Goal: Communication & Community: Answer question/provide support

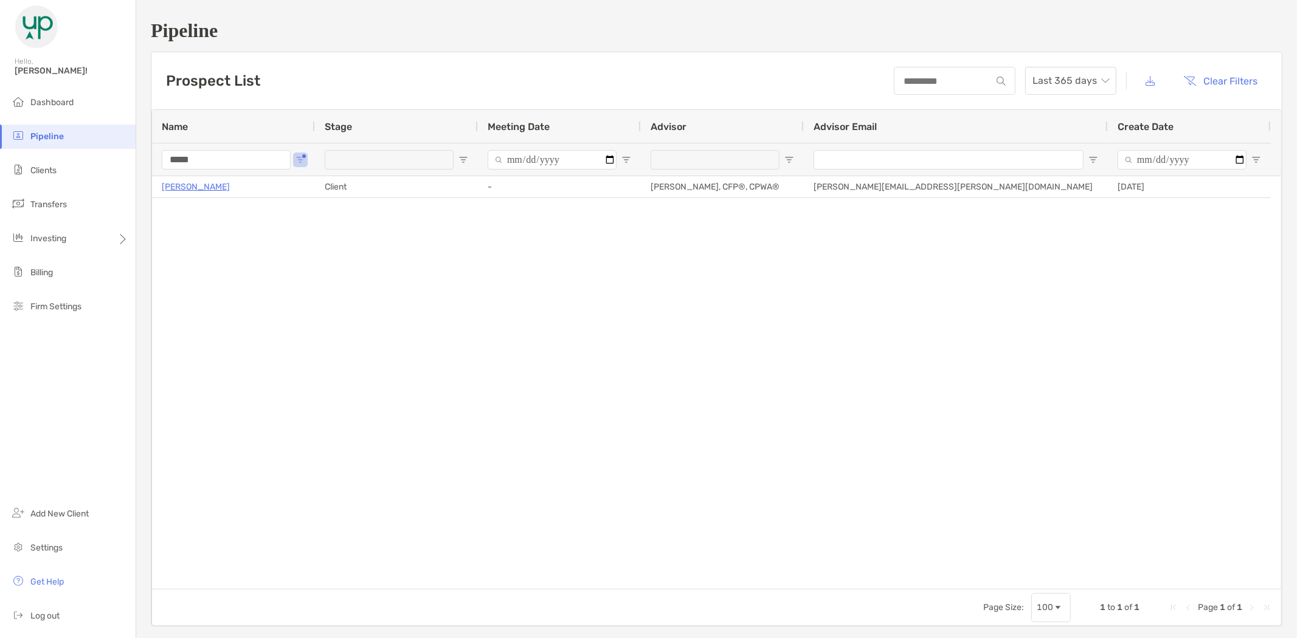
drag, startPoint x: 217, startPoint y: 160, endPoint x: 142, endPoint y: 165, distance: 75.0
click at [142, 164] on div "Pipeline Prospect List Last 365 days Clear Filters 1 to 1 of 1. Page 1 of 1 Nam…" at bounding box center [716, 323] width 1161 height 646
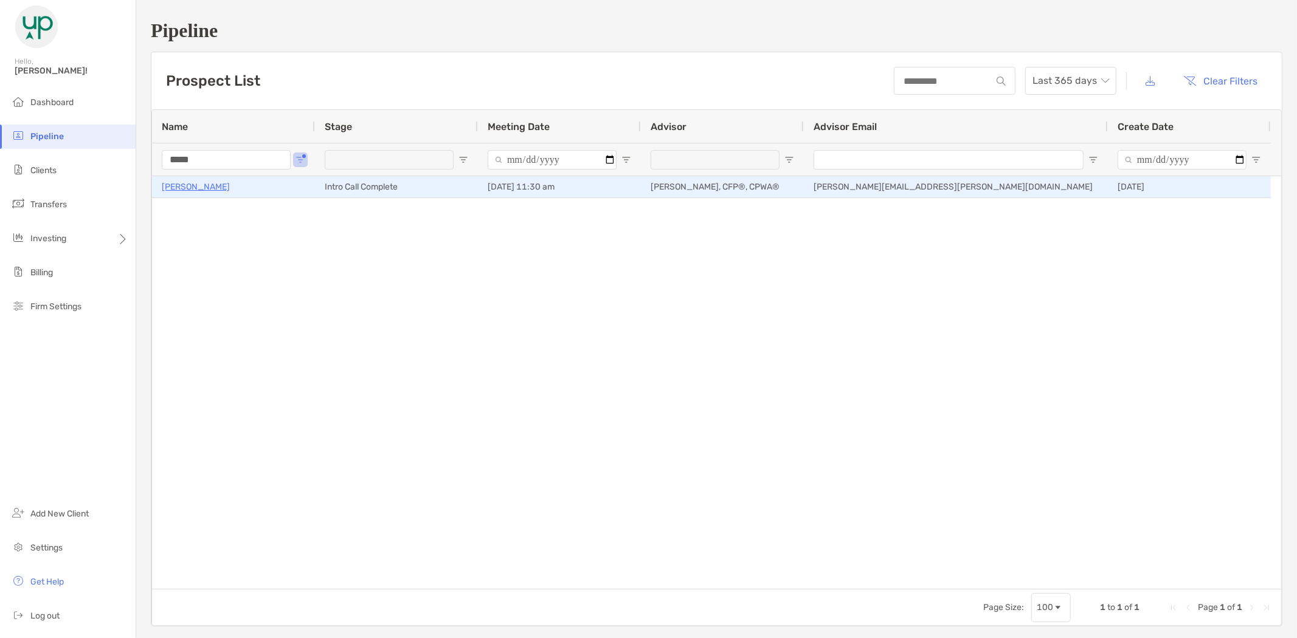
type input "*****"
click at [207, 182] on p "[PERSON_NAME]" at bounding box center [196, 186] width 68 height 15
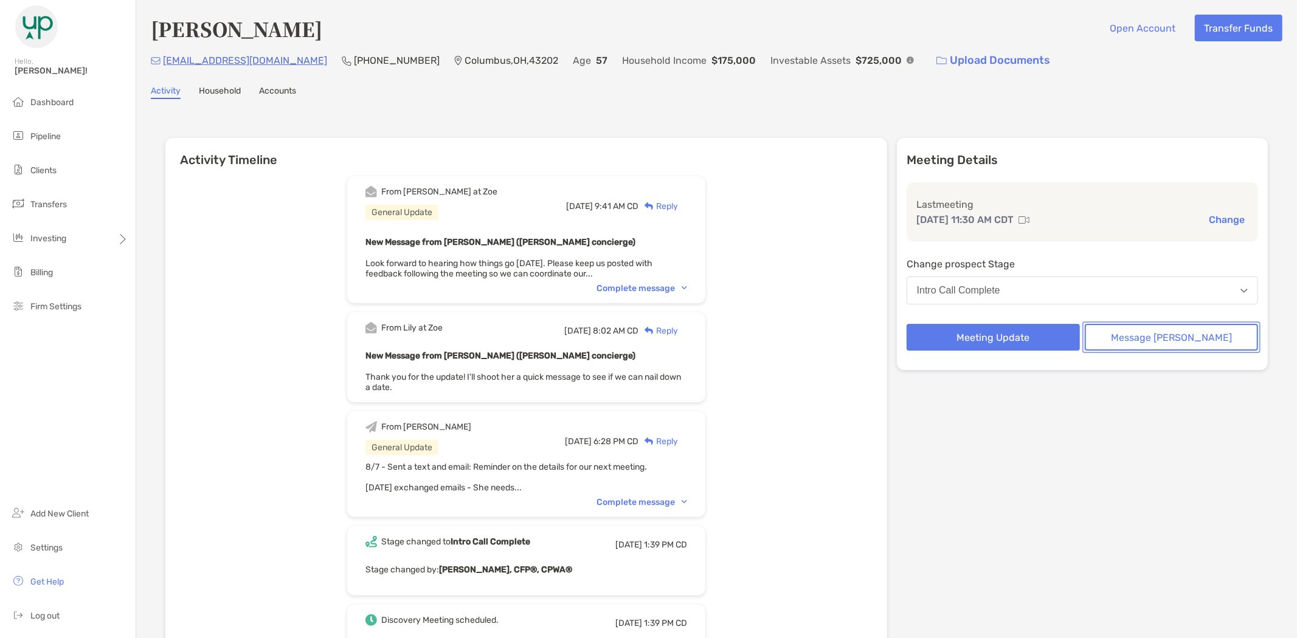
click at [1152, 330] on button "Message [PERSON_NAME]" at bounding box center [1171, 337] width 173 height 27
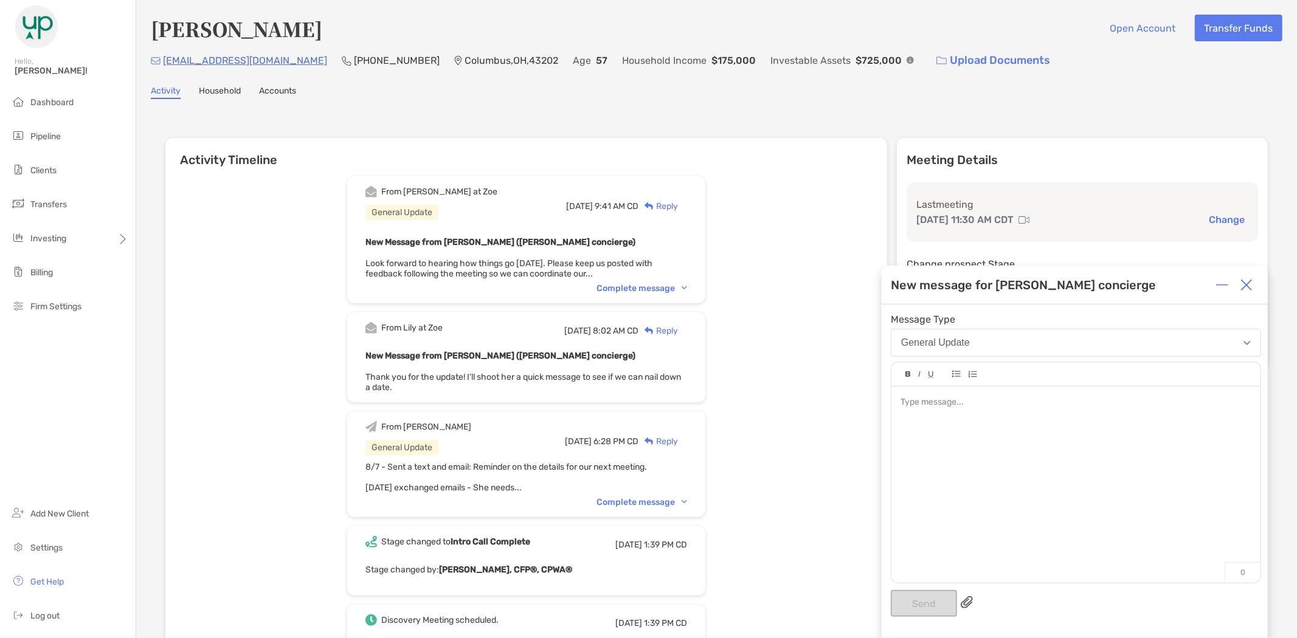
click at [990, 447] on div at bounding box center [1075, 479] width 369 height 184
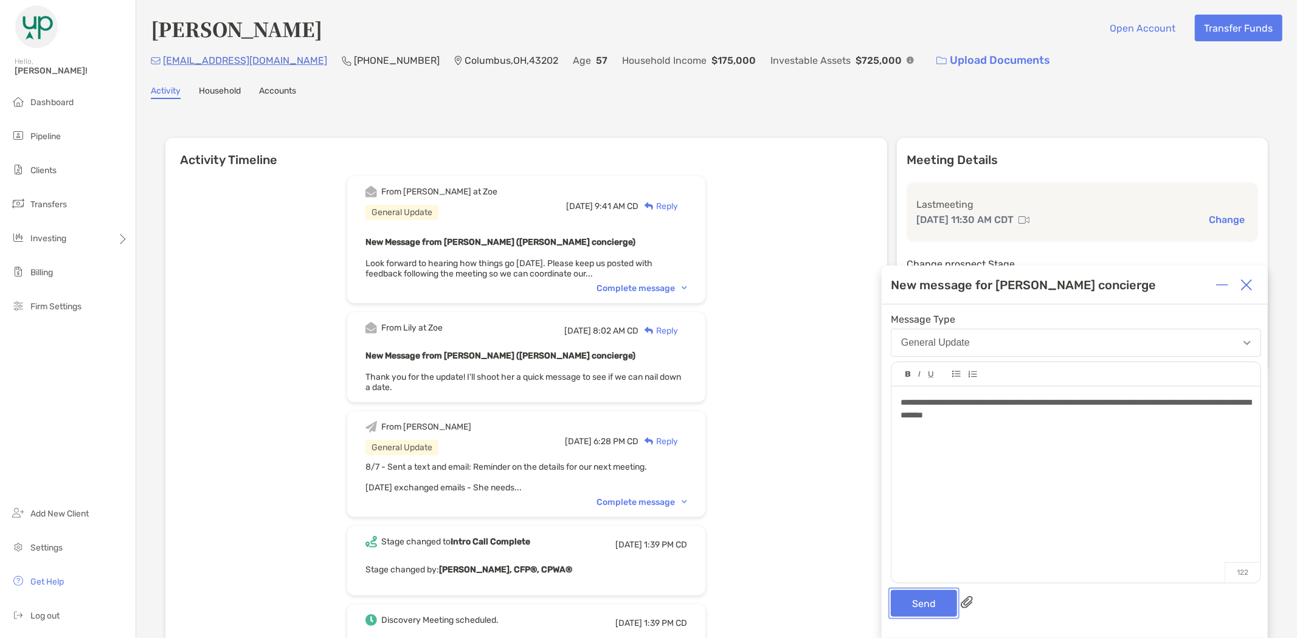
click at [928, 604] on button "Send" at bounding box center [924, 603] width 66 height 27
